Goal: Task Accomplishment & Management: Manage account settings

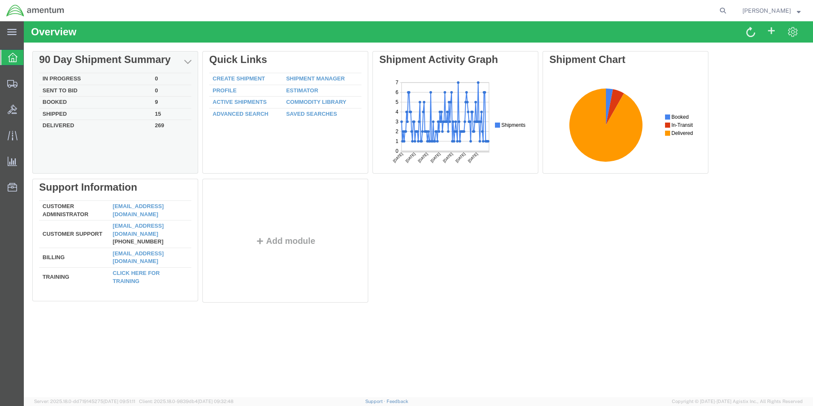
click at [67, 77] on td "In Progress" at bounding box center [95, 79] width 112 height 12
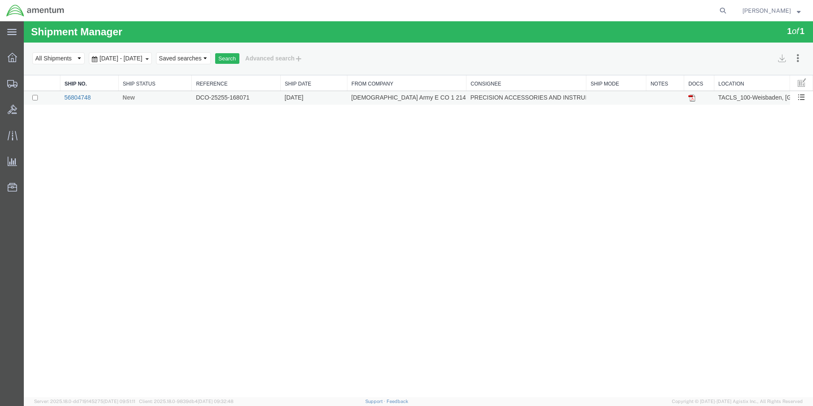
click at [86, 98] on link "56804748" at bounding box center [77, 97] width 26 height 7
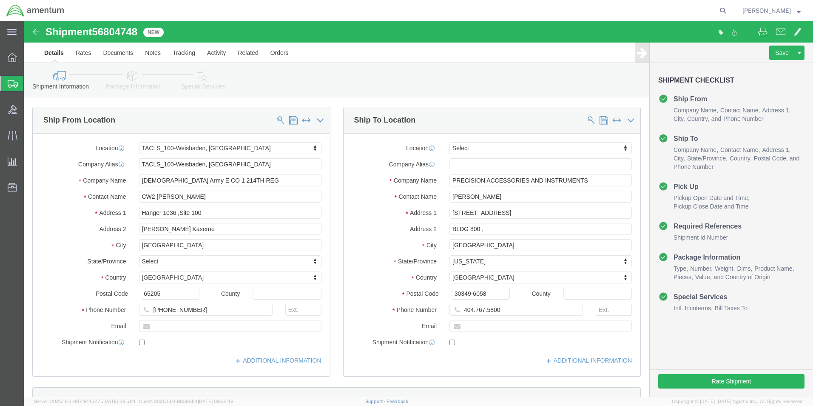
select select "42677"
select select
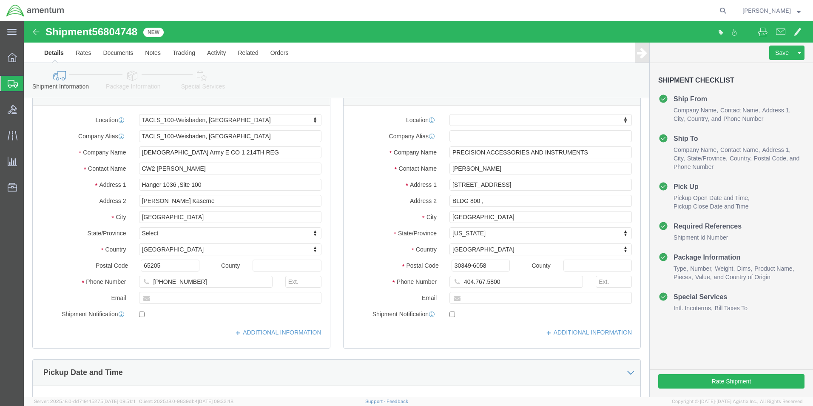
scroll to position [43, 0]
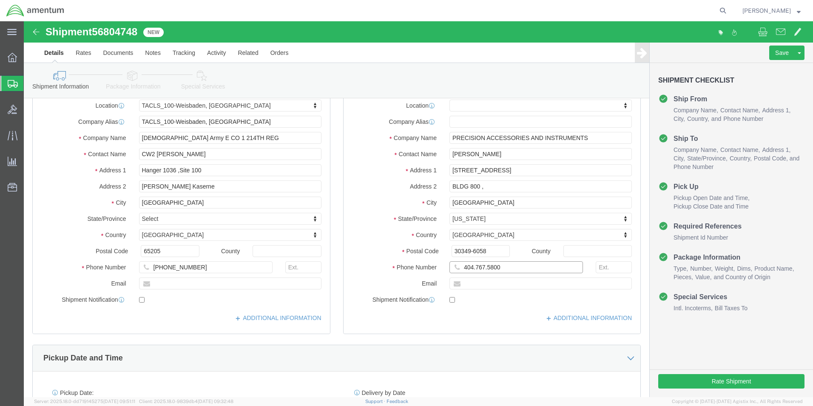
drag, startPoint x: 449, startPoint y: 247, endPoint x: 469, endPoint y: 251, distance: 20.3
click input "404.767.5800"
click input "404-767.5800"
type input "404-767-5800"
click div "Location My Profile Location 1002-4122-6 1006-5256-0 1026-8910-0 1281-0560-3 13…"
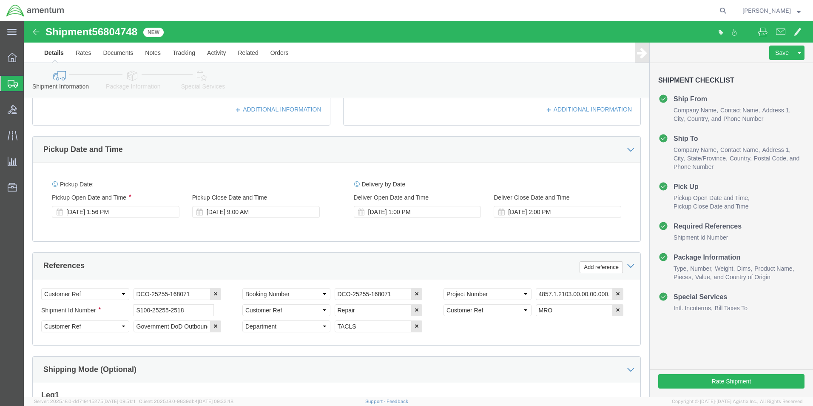
scroll to position [387, 0]
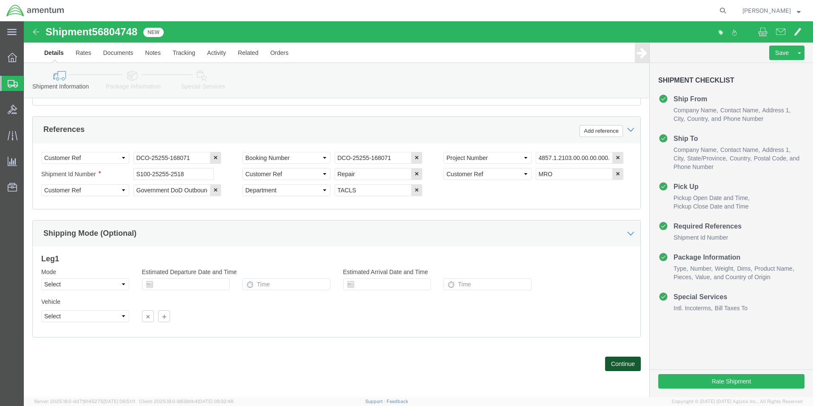
click button "Continue"
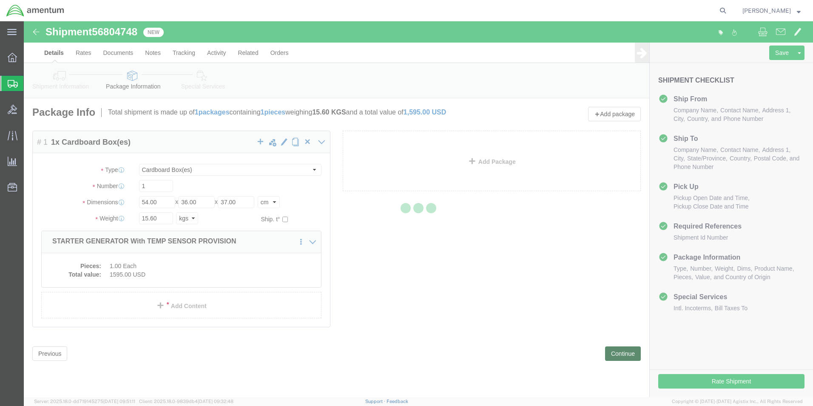
scroll to position [0, 0]
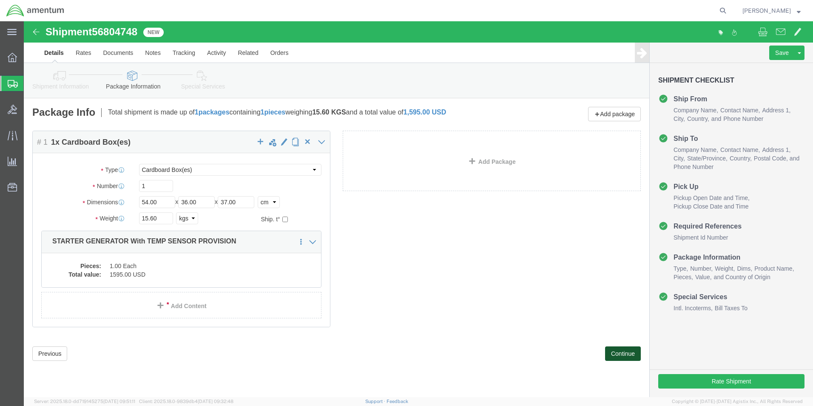
click button "Continue"
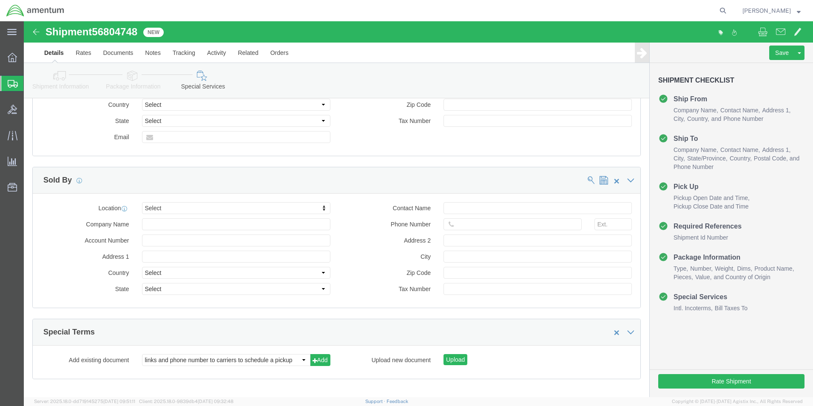
scroll to position [922, 0]
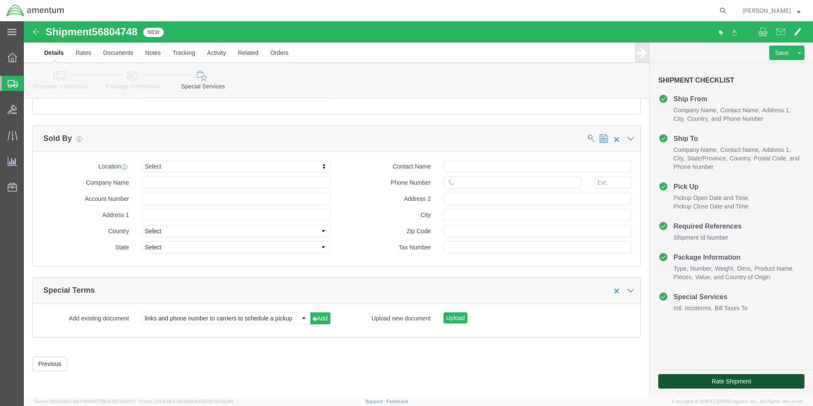
click button "Rate Shipment"
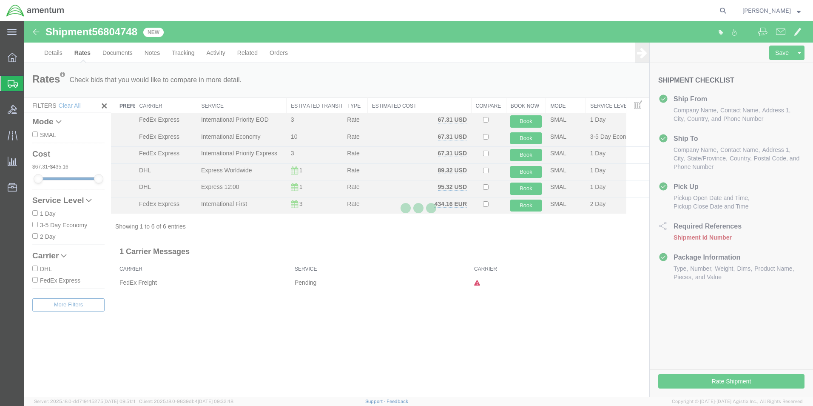
scroll to position [0, 0]
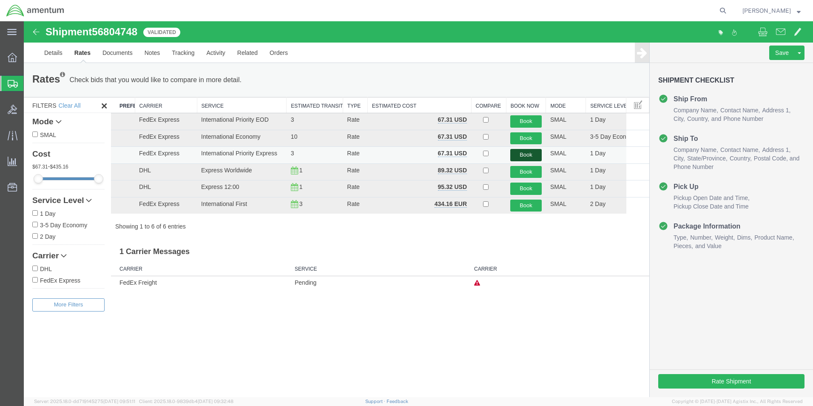
click at [524, 155] on button "Book" at bounding box center [526, 155] width 31 height 12
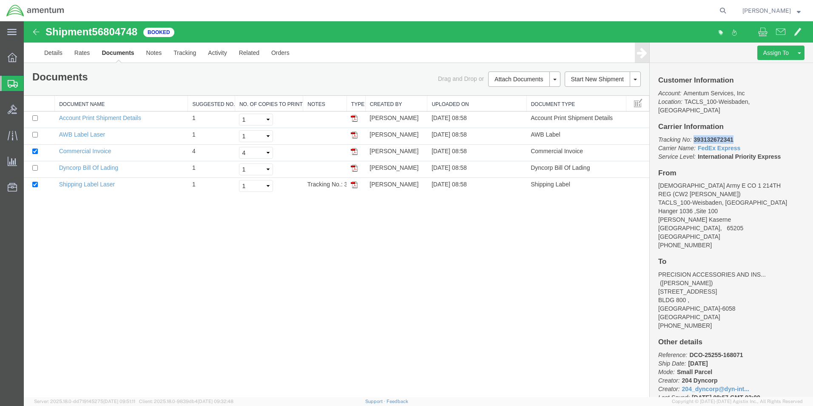
drag, startPoint x: 695, startPoint y: 130, endPoint x: 734, endPoint y: 130, distance: 38.7
click at [734, 136] on b "393132672341" at bounding box center [714, 139] width 40 height 7
copy b "393132672341"
click at [101, 183] on link "Shipping Label Laser" at bounding box center [87, 184] width 56 height 7
